Goal: Task Accomplishment & Management: Manage account settings

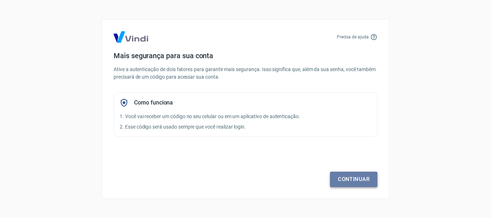
click at [351, 176] on link "Continuar" at bounding box center [353, 179] width 47 height 15
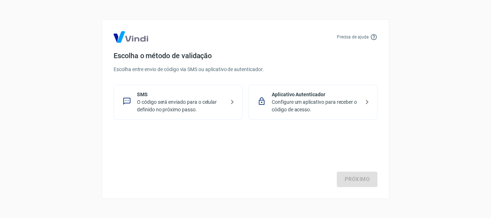
click at [164, 106] on p "O código será enviado para o celular definido no próximo passo." at bounding box center [181, 105] width 88 height 15
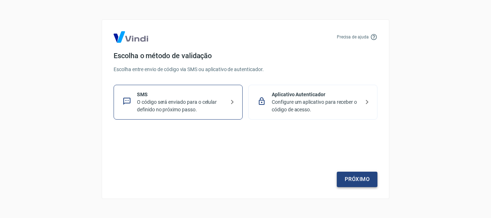
click at [363, 181] on link "Próximo" at bounding box center [357, 179] width 41 height 15
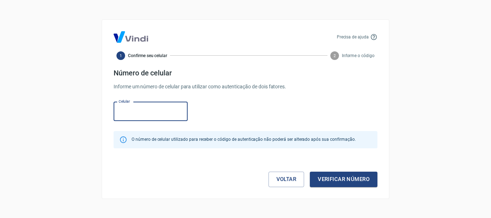
click at [160, 114] on input "Celular" at bounding box center [151, 111] width 74 height 19
type input "[PHONE_NUMBER]"
click at [232, 109] on div "Celular [PHONE_NUMBER] Celular" at bounding box center [246, 110] width 264 height 23
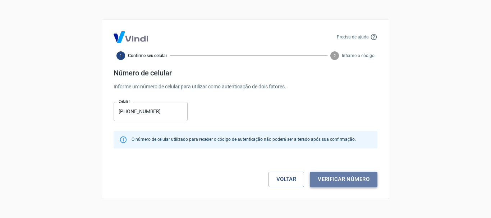
click at [345, 177] on button "Verificar número" at bounding box center [344, 179] width 68 height 15
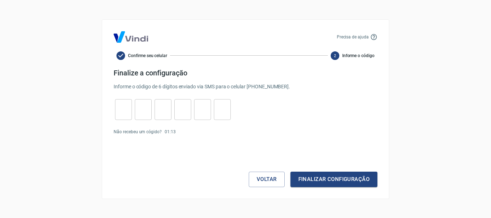
click at [122, 112] on input "tel" at bounding box center [123, 109] width 17 height 15
type input "6"
type input "3"
type input "9"
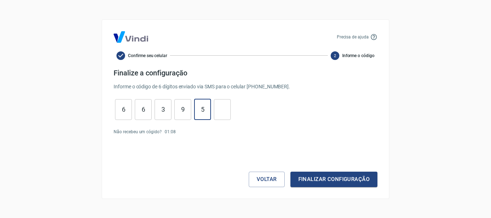
type input "5"
type input "1"
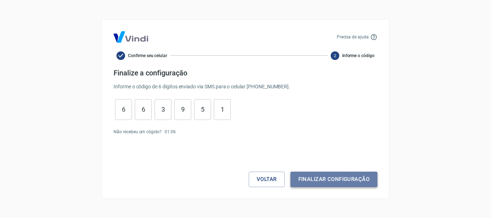
click at [337, 185] on button "Finalizar configuração" at bounding box center [333, 179] width 87 height 15
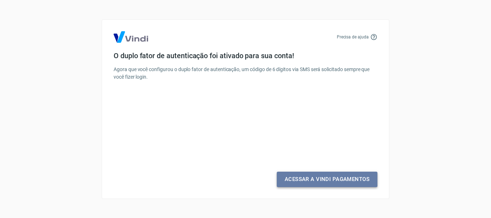
click at [322, 179] on link "Acessar a Vindi Pagamentos" at bounding box center [327, 179] width 101 height 15
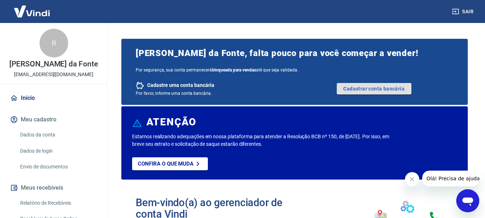
click at [383, 92] on link "Cadastrar conta bancária" at bounding box center [374, 88] width 75 height 11
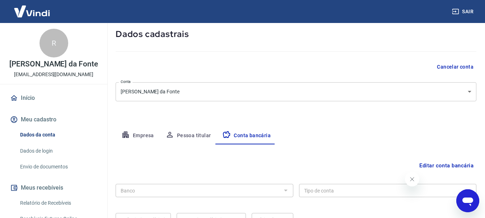
scroll to position [47, 0]
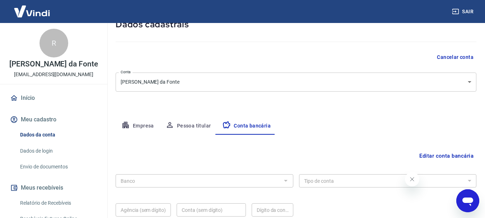
click at [441, 80] on body "Sair R Renato Fernandes da Fonte sac@dafini.com.br Início Meu cadastro Dados da…" at bounding box center [242, 62] width 485 height 218
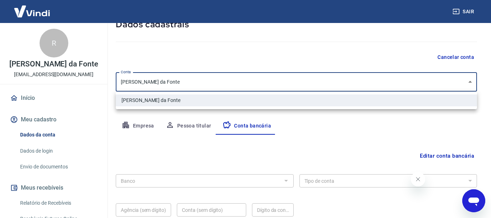
click at [441, 80] on div at bounding box center [245, 109] width 491 height 218
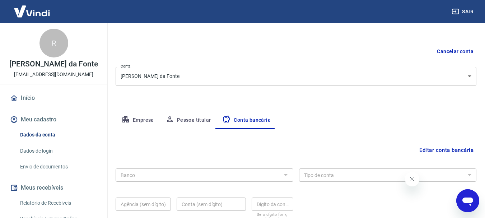
scroll to position [109, 0]
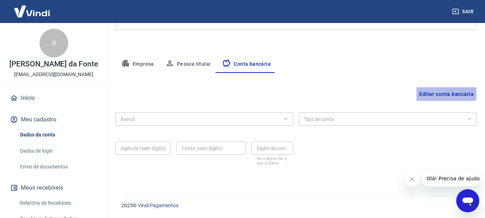
click at [448, 98] on button "Editar conta bancária" at bounding box center [447, 94] width 60 height 14
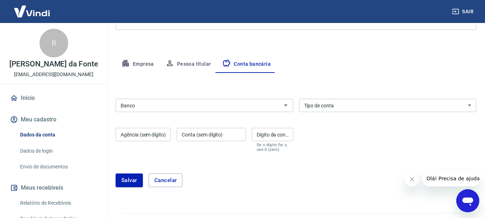
click at [172, 104] on input "Banco" at bounding box center [199, 105] width 162 height 9
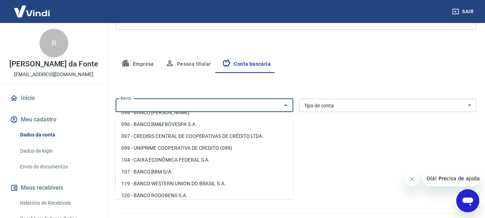
scroll to position [307, 0]
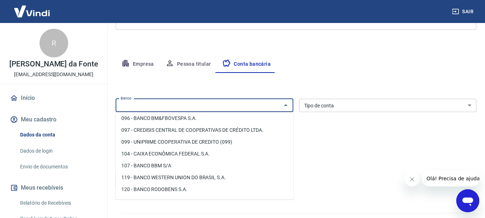
click at [184, 157] on li "104 - CAIXA ECONÔMICA FEDERAL S.A." at bounding box center [205, 154] width 178 height 12
type input "104 - CAIXA ECONÔMICA FEDERAL S.A."
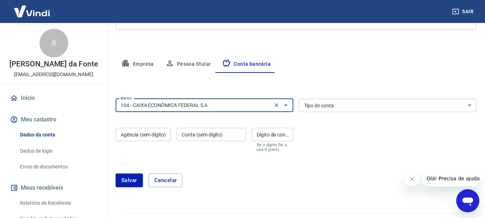
click at [338, 105] on select "Conta Corrente Conta Poupança" at bounding box center [388, 105] width 178 height 13
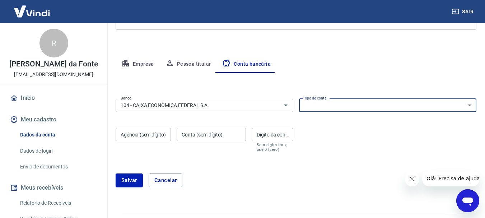
select select "1"
click at [299, 99] on select "Conta Corrente Conta Poupança" at bounding box center [388, 105] width 178 height 13
click at [351, 104] on select "Conta Corrente Conta Poupança" at bounding box center [388, 105] width 178 height 13
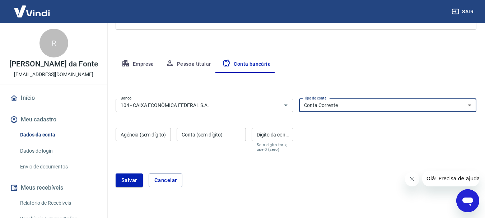
click at [351, 104] on select "Conta Corrente Conta Poupança" at bounding box center [388, 105] width 178 height 13
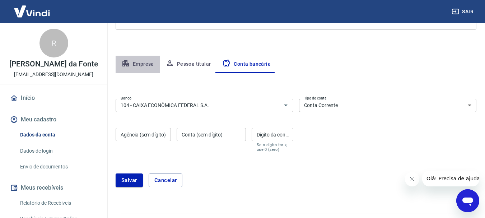
click at [137, 64] on button "Empresa" at bounding box center [138, 64] width 44 height 17
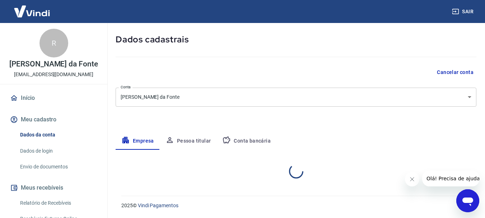
scroll to position [32, 0]
select select "SP"
select select "business"
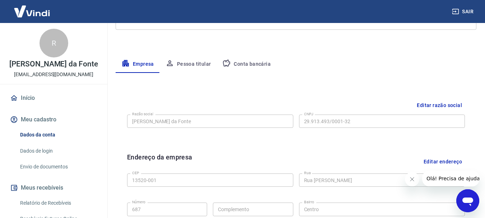
scroll to position [106, 0]
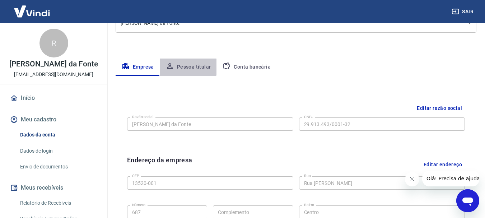
click at [175, 67] on button "Pessoa titular" at bounding box center [188, 67] width 57 height 17
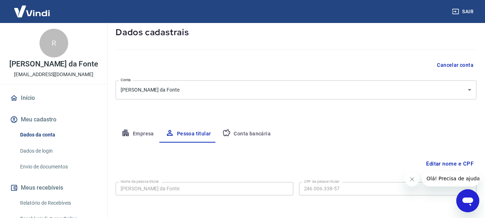
scroll to position [69, 0]
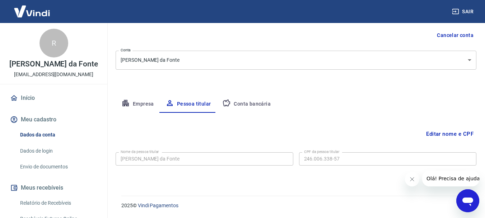
click at [254, 102] on button "Conta bancária" at bounding box center [247, 104] width 60 height 17
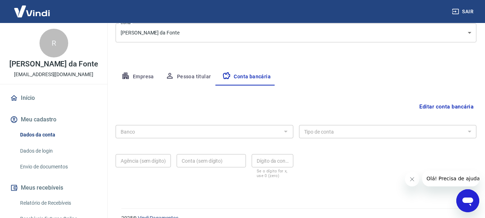
scroll to position [109, 0]
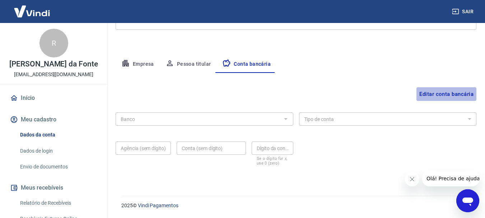
click at [448, 92] on button "Editar conta bancária" at bounding box center [447, 94] width 60 height 14
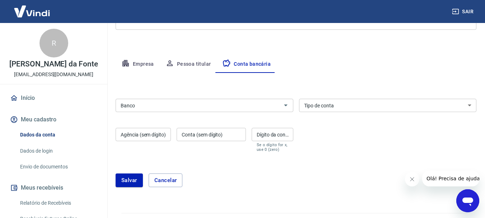
click at [194, 105] on input "Banco" at bounding box center [199, 105] width 162 height 9
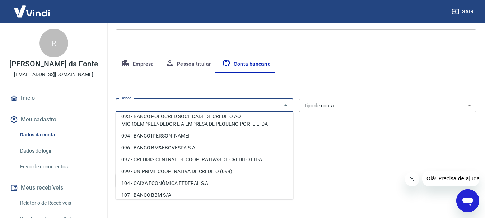
scroll to position [318, 0]
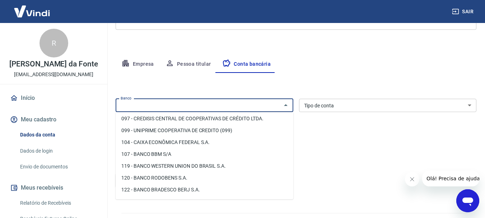
click at [176, 143] on li "104 - CAIXA ECONÔMICA FEDERAL S.A." at bounding box center [205, 143] width 178 height 12
type input "104 - CAIXA ECONÔMICA FEDERAL S.A."
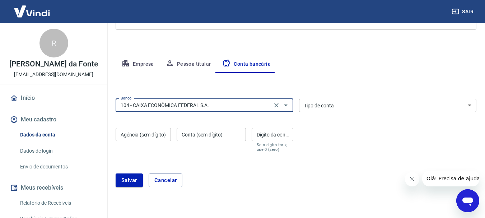
click at [344, 103] on select "Conta Corrente Conta Poupança" at bounding box center [388, 105] width 178 height 13
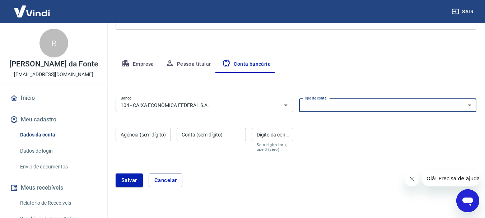
select select "1"
click at [299, 99] on select "Conta Corrente Conta Poupança" at bounding box center [388, 105] width 178 height 13
click at [145, 133] on div "Agência (sem dígito) Agência (sem dígito)" at bounding box center [143, 140] width 55 height 24
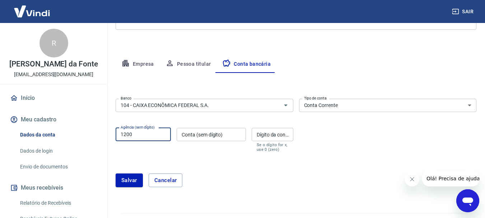
type input "1200"
click at [194, 133] on div "Conta (sem dígito) Conta (sem dígito)" at bounding box center [211, 140] width 69 height 24
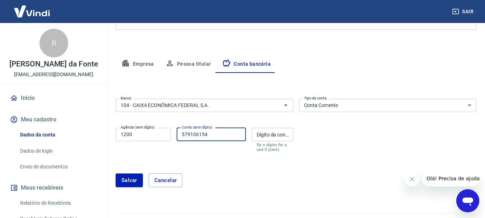
type input "579106154"
click at [279, 133] on div "Dígito da conta Dígito da conta Se o dígito for x, use 0 (zero)" at bounding box center [273, 140] width 42 height 24
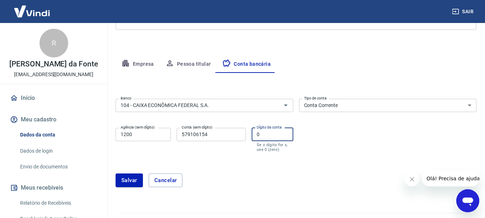
type input "0"
click at [317, 142] on div "Banco 104 - CAIXA ECONÔMICA FEDERAL S.A. Banco Tipo de conta Conta Corrente Con…" at bounding box center [296, 124] width 361 height 57
click at [182, 134] on input "579106154" at bounding box center [211, 134] width 69 height 13
type input "000579106154"
click at [215, 161] on form "Banco 104 - CAIXA ECONÔMICA FEDERAL S.A. Banco Tipo de conta Conta Corrente Con…" at bounding box center [296, 146] width 361 height 100
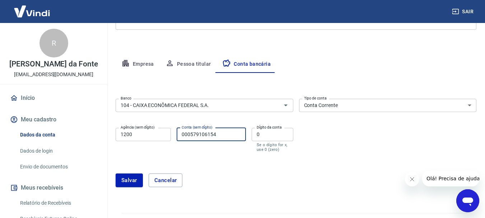
click at [202, 133] on input "000579106154" at bounding box center [211, 134] width 69 height 13
click at [211, 164] on form "Banco 104 - CAIXA ECONÔMICA FEDERAL S.A. Banco Tipo de conta Conta Corrente Con…" at bounding box center [296, 146] width 361 height 100
click at [133, 181] on button "Salvar" at bounding box center [129, 181] width 27 height 14
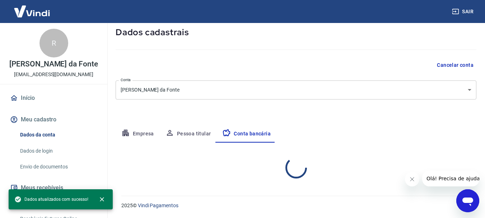
select select "1"
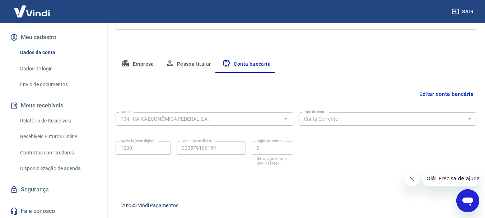
scroll to position [89, 0]
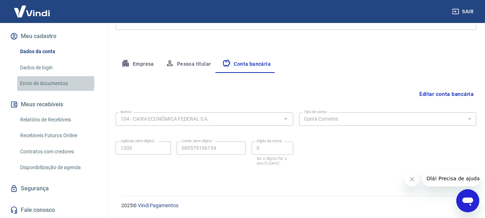
click at [53, 85] on link "Envio de documentos" at bounding box center [58, 83] width 82 height 15
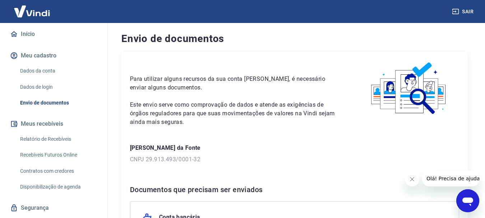
scroll to position [91, 0]
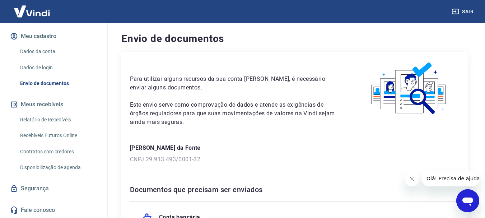
click at [54, 65] on link "Dados de login" at bounding box center [58, 67] width 82 height 15
